Goal: Contribute content

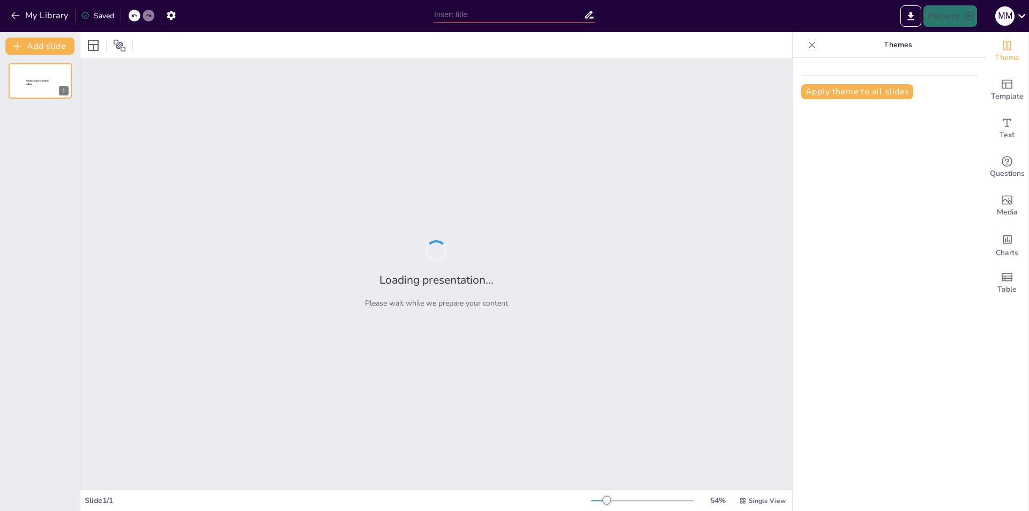
type input "Transformación Económica Global: El Impacto de las Criptomonedas"
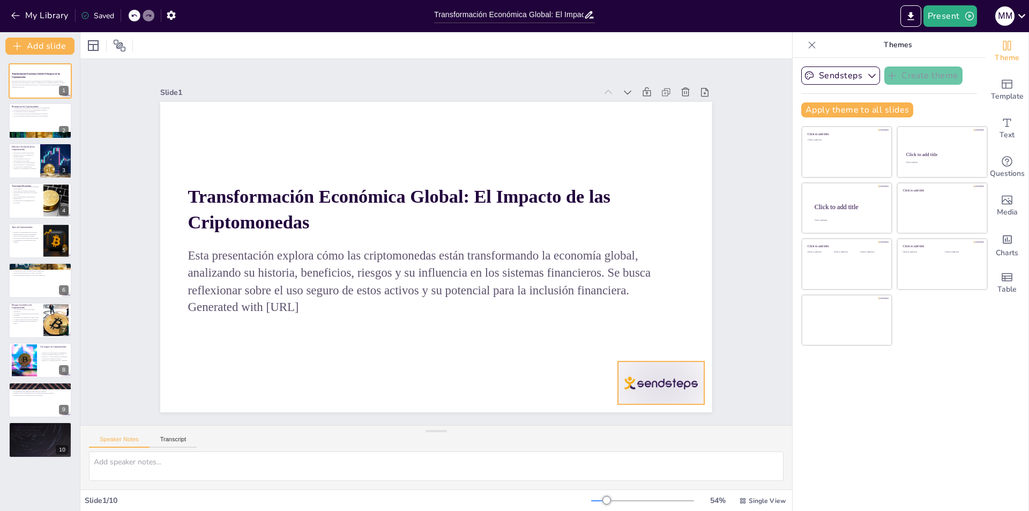
click at [633, 425] on div at bounding box center [584, 462] width 96 height 74
click at [724, 234] on div "Slide 1 Transformación Económica Global: El Impacto de las Criptomonedas Esta p…" at bounding box center [435, 242] width 611 height 340
click at [21, 122] on div at bounding box center [40, 121] width 64 height 36
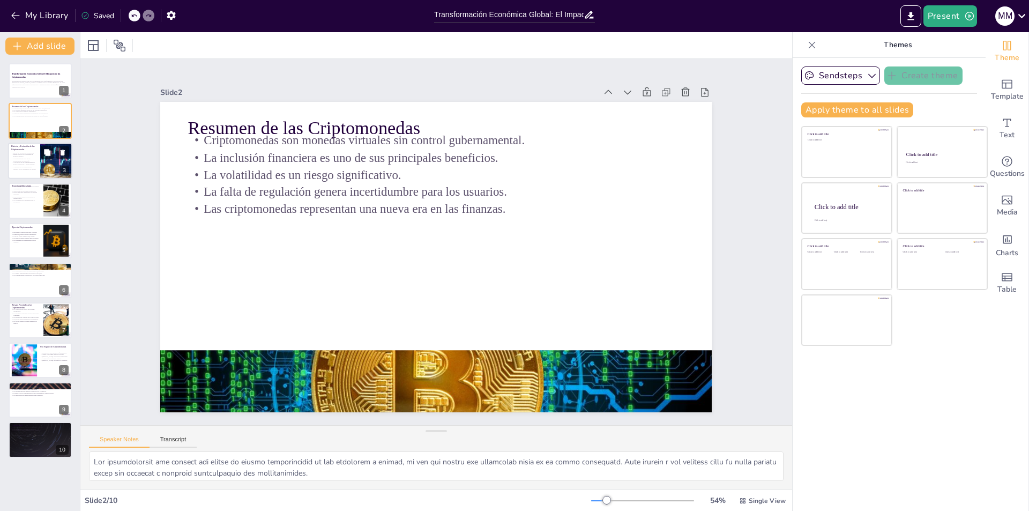
click at [35, 156] on p "Existen cerca de 700 variedades de monedas digitales." at bounding box center [24, 156] width 26 height 4
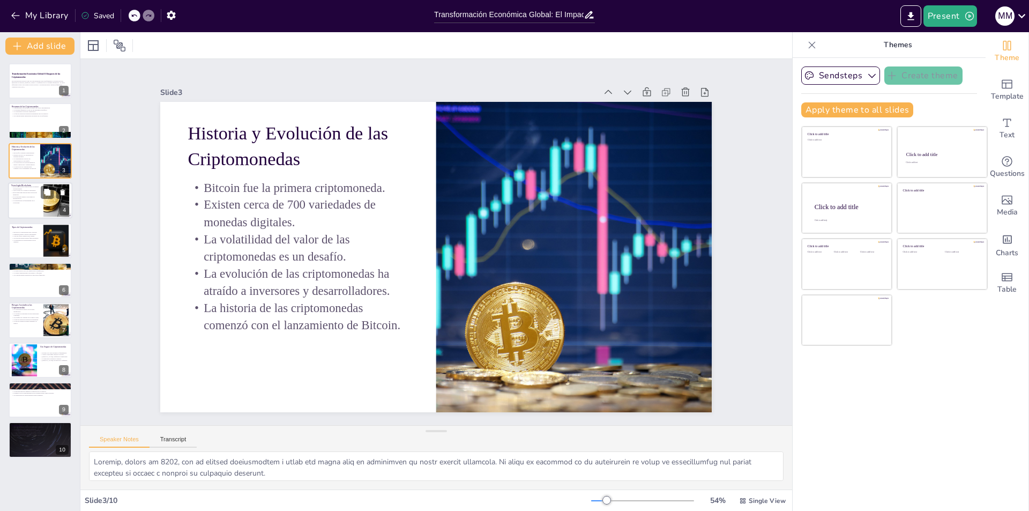
click at [35, 200] on p "La transparencia es fundamental en el blockchain." at bounding box center [25, 202] width 29 height 4
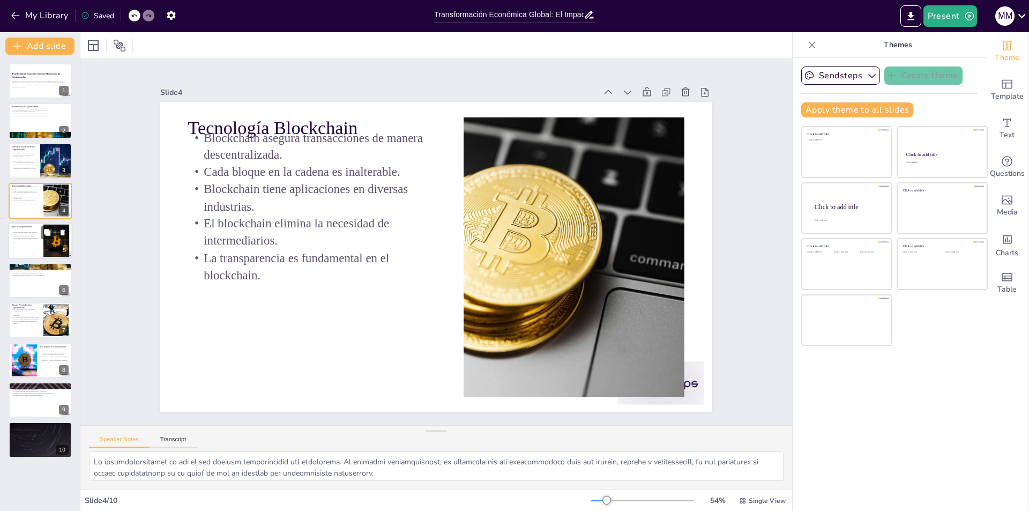
click at [43, 250] on div at bounding box center [40, 240] width 64 height 36
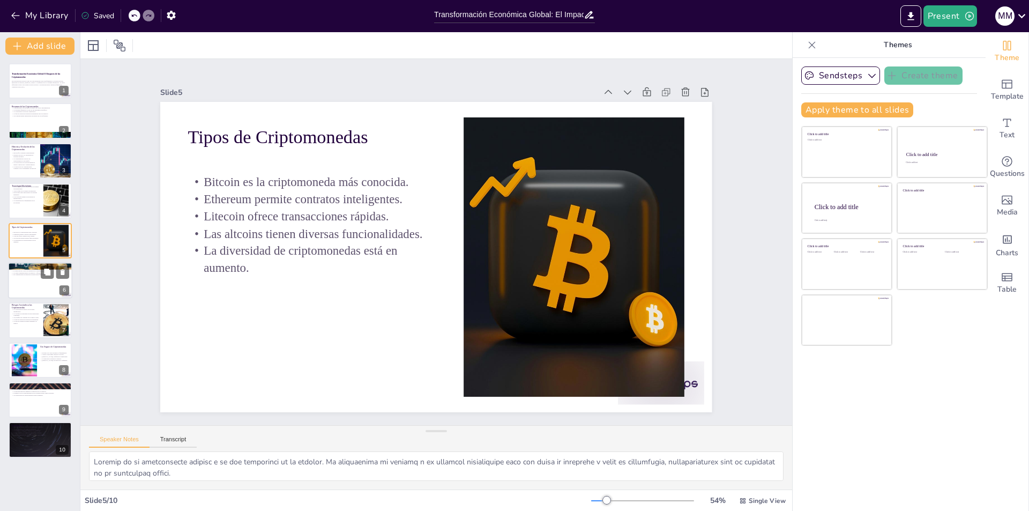
click at [39, 279] on div at bounding box center [40, 280] width 64 height 36
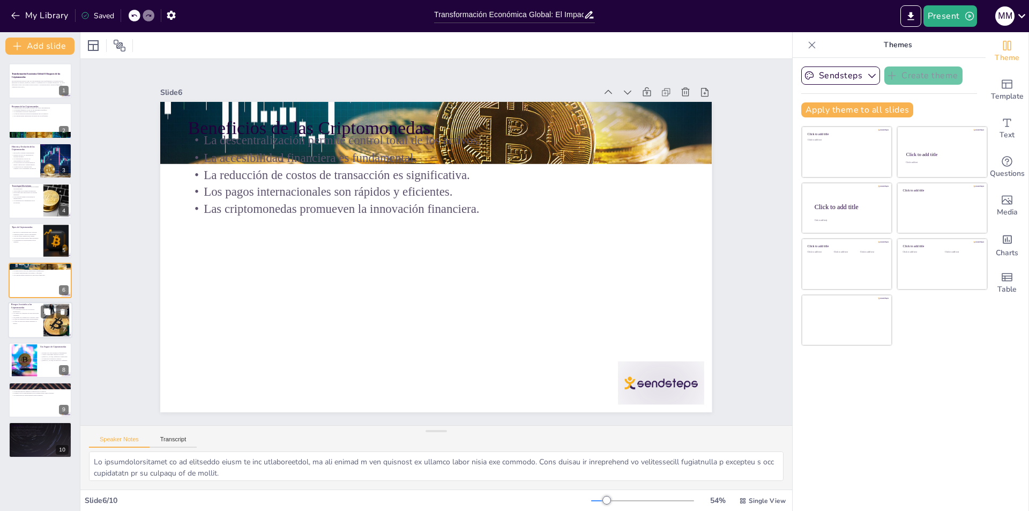
click at [40, 324] on div at bounding box center [40, 320] width 64 height 36
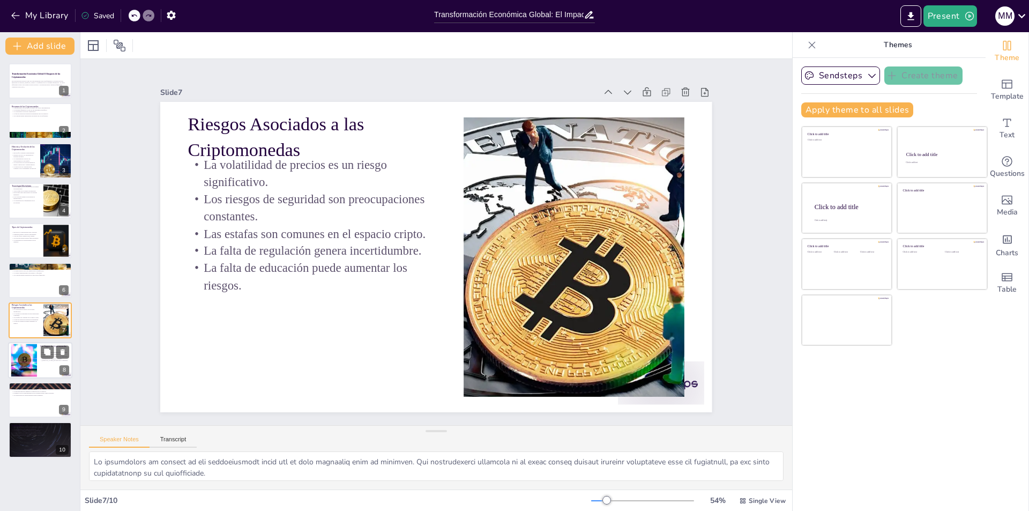
click at [43, 363] on div "Proteger las claves privadas es fundamental. Utilizar contraseñas seguras es cr…" at bounding box center [54, 356] width 29 height 15
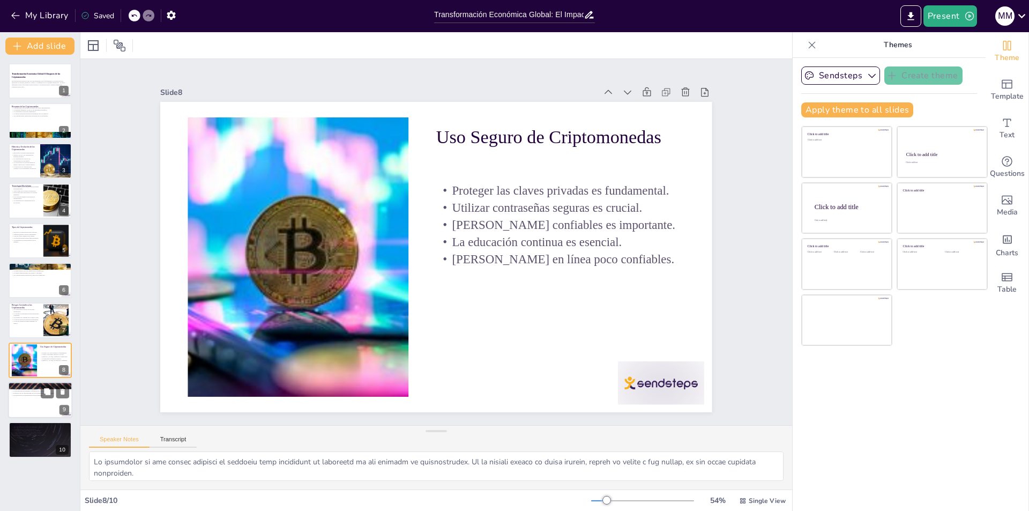
click at [19, 402] on div at bounding box center [40, 399] width 64 height 36
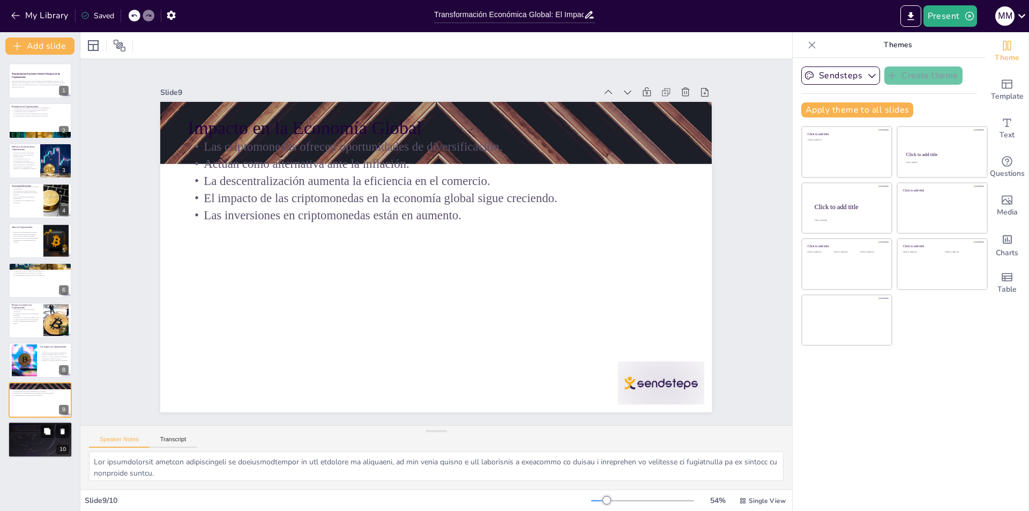
click at [26, 425] on p "Las criptomonedas ofrecen oportunidades y desafíos." at bounding box center [40, 426] width 58 height 2
type textarea "Lor ipsumdolorsit ametconsect adi elits doe te inc utlabore, etdolorema aliquae…"
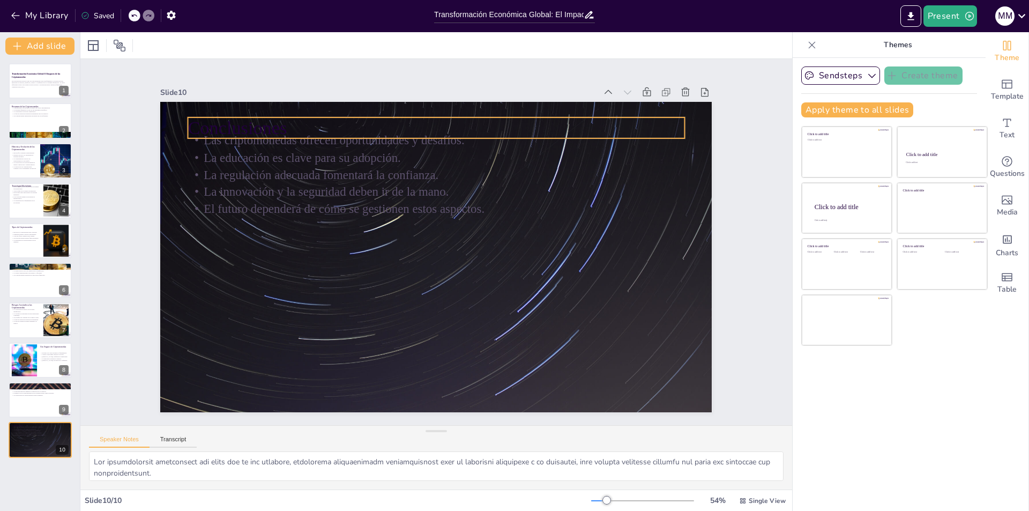
click at [272, 115] on p "Conclusiones" at bounding box center [471, 133] width 480 height 178
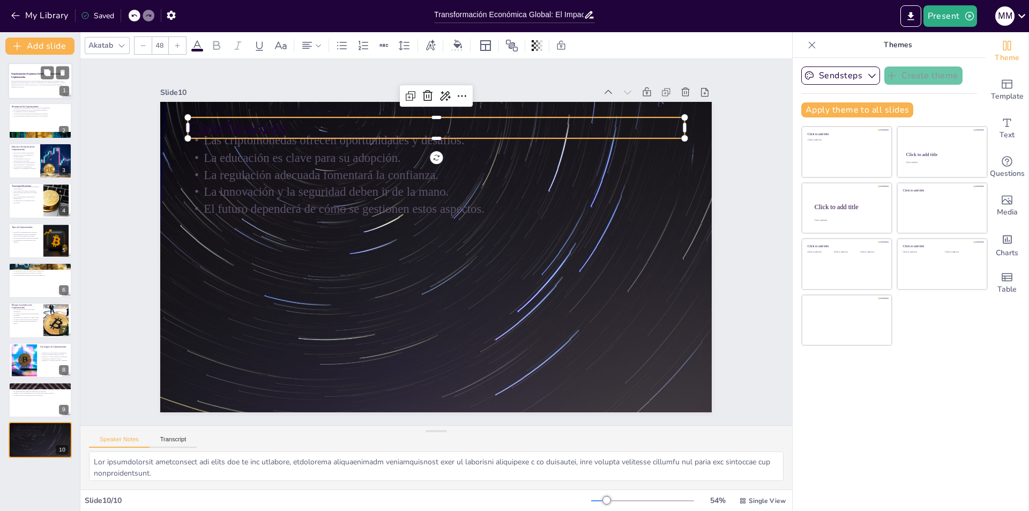
click at [25, 84] on p "Esta presentación explora cómo las criptomonedas están transformando la economí…" at bounding box center [40, 83] width 58 height 6
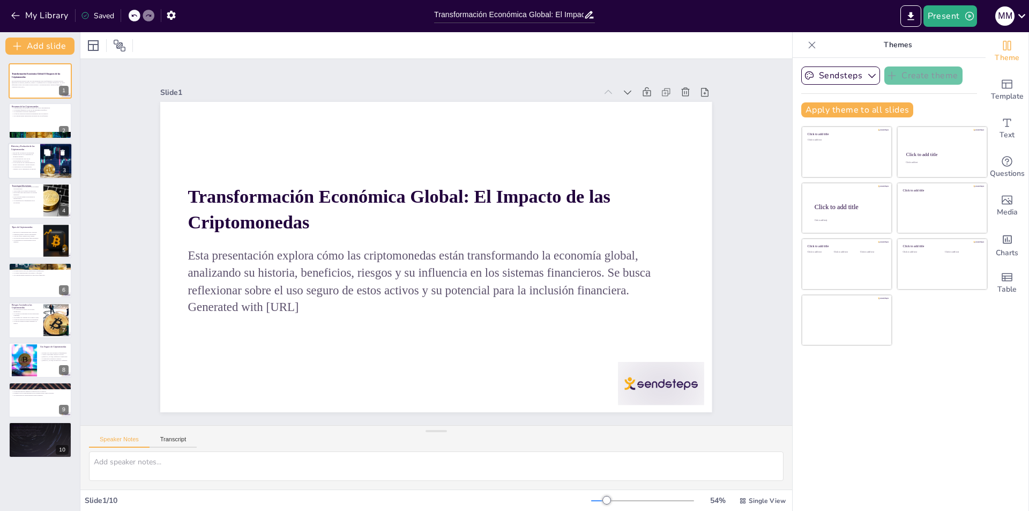
click at [30, 169] on p "La historia de las criptomonedas comenzó con el lanzamiento de Bitcoin." at bounding box center [24, 168] width 26 height 4
type textarea "Loremip, dolors am 5844, con ad elitsed doeiusmodtem i utlab etd magna aliq en …"
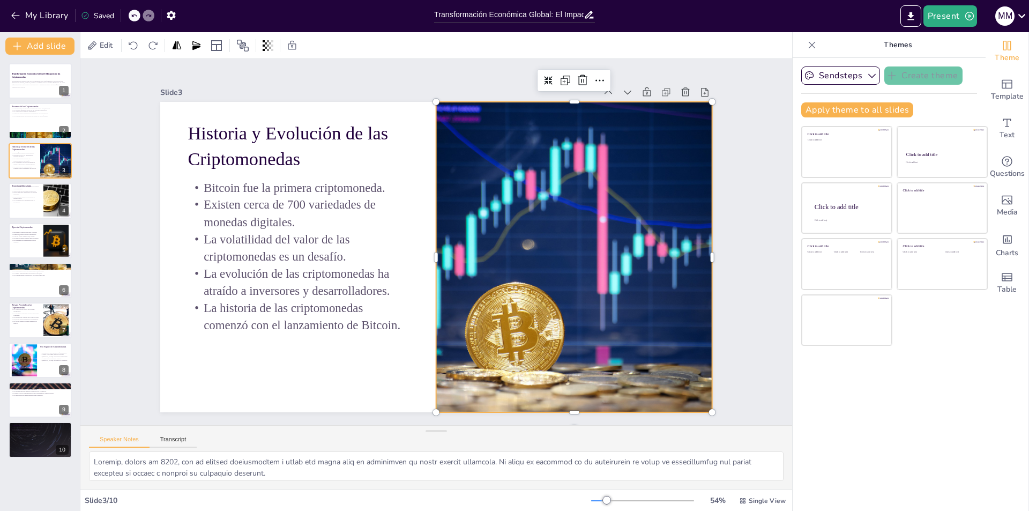
click at [610, 267] on div at bounding box center [517, 354] width 542 height 553
